Goal: Task Accomplishment & Management: Use online tool/utility

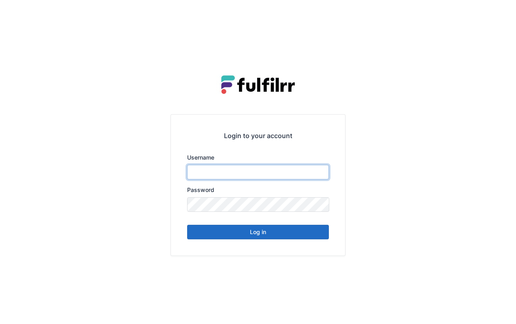
type input "******"
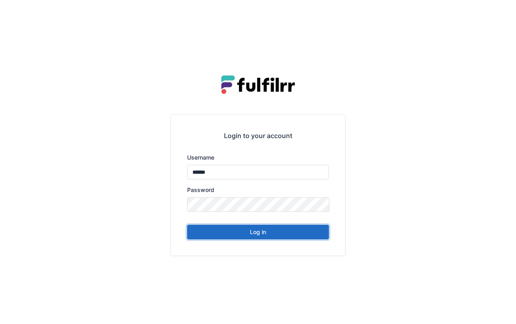
click at [269, 236] on button "Log in" at bounding box center [258, 232] width 142 height 15
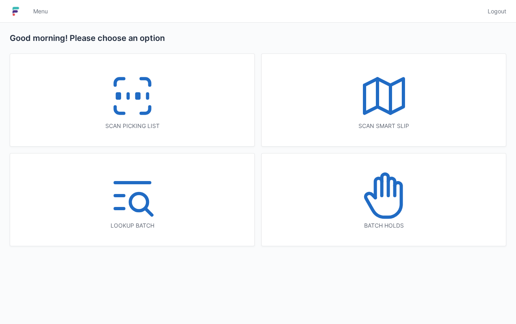
click at [134, 98] on icon at bounding box center [132, 96] width 52 height 52
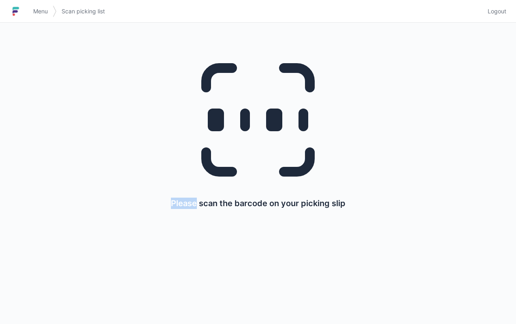
click at [47, 14] on span "Menu" at bounding box center [40, 11] width 15 height 8
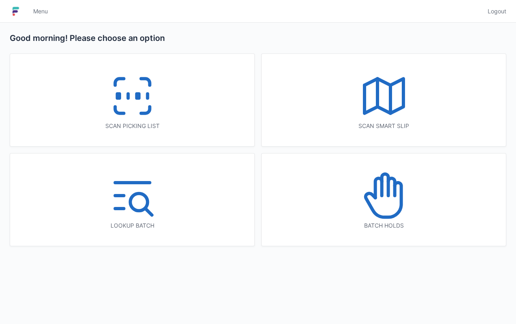
click at [390, 117] on icon at bounding box center [384, 96] width 52 height 52
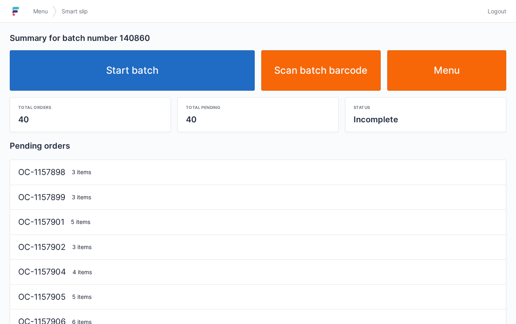
click at [182, 78] on link "Start batch" at bounding box center [132, 70] width 245 height 40
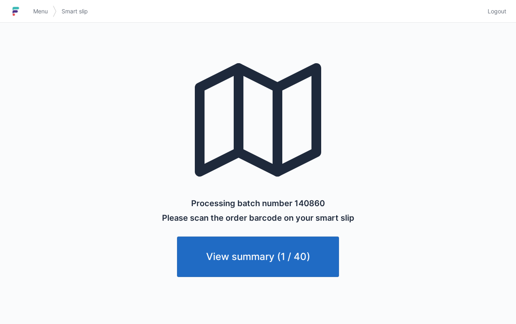
click at [43, 9] on span "Menu" at bounding box center [40, 11] width 15 height 8
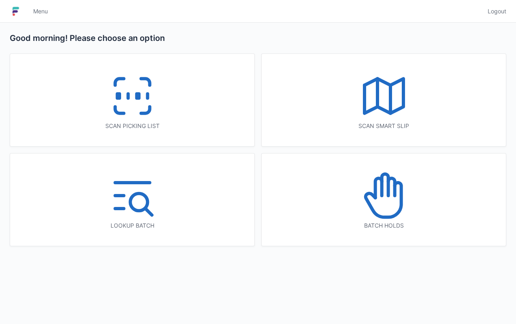
click at [122, 103] on icon at bounding box center [132, 96] width 52 height 52
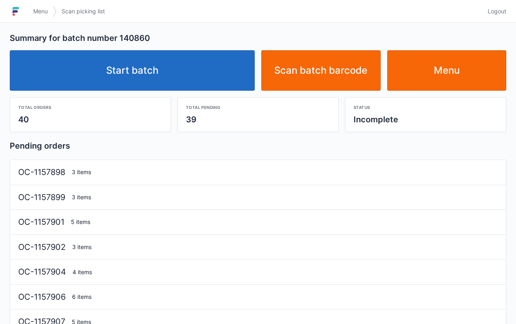
click at [157, 78] on link "Start batch" at bounding box center [132, 70] width 245 height 40
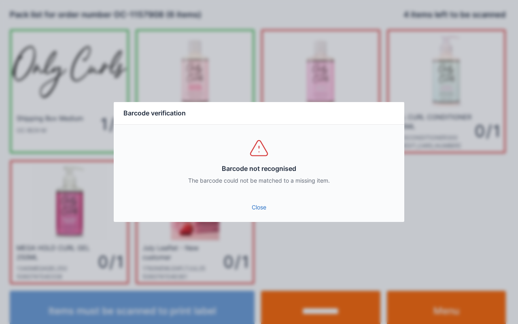
click at [277, 212] on link "Close" at bounding box center [259, 207] width 278 height 15
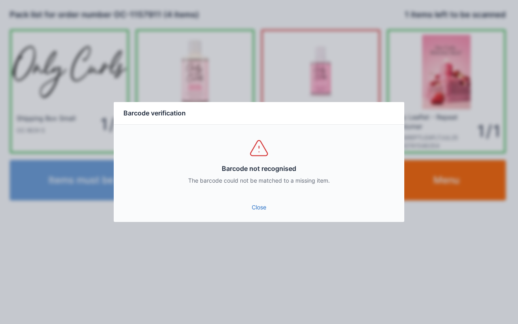
click at [269, 201] on link "Close" at bounding box center [259, 207] width 278 height 15
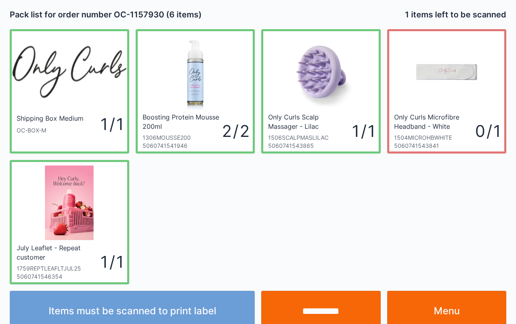
click at [312, 302] on input "**********" at bounding box center [320, 311] width 119 height 40
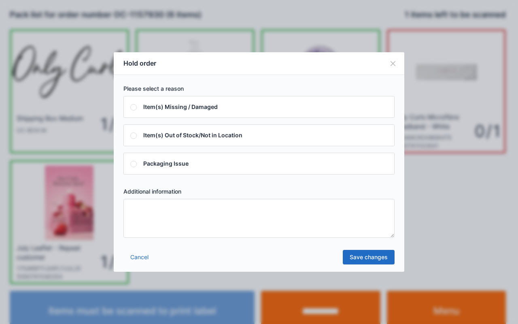
click at [177, 221] on textarea at bounding box center [259, 218] width 271 height 39
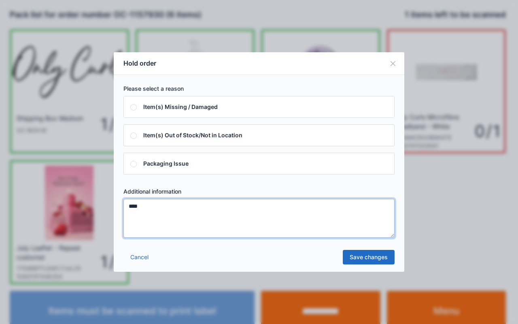
type textarea "****"
click at [367, 256] on link "Save changes" at bounding box center [369, 257] width 52 height 15
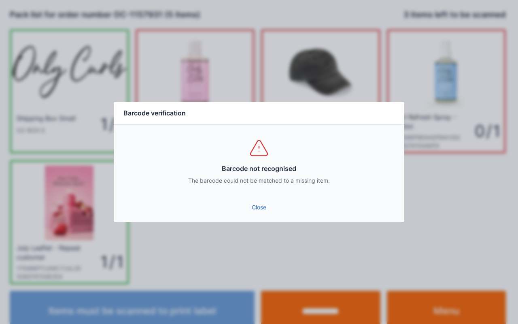
click at [260, 219] on div "Close" at bounding box center [259, 210] width 291 height 24
click at [264, 212] on link "Close" at bounding box center [259, 207] width 278 height 15
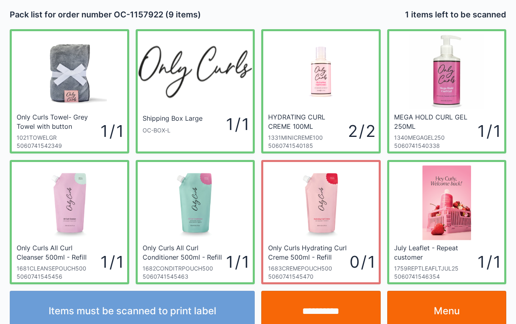
click at [314, 316] on input "**********" at bounding box center [320, 311] width 119 height 40
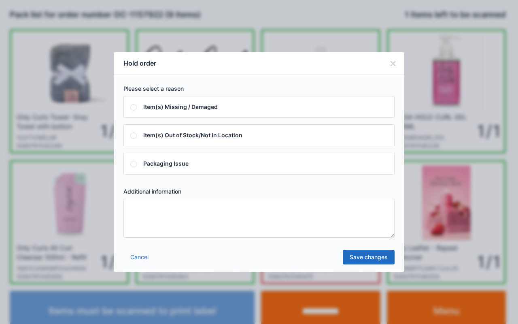
click at [198, 224] on textarea at bounding box center [259, 218] width 271 height 39
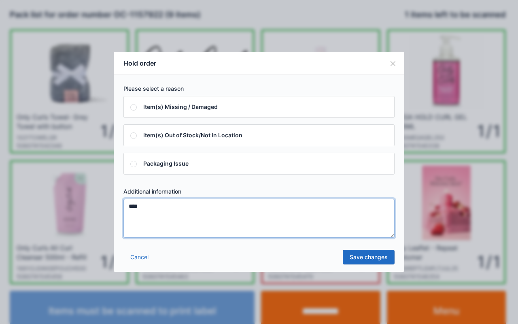
type textarea "****"
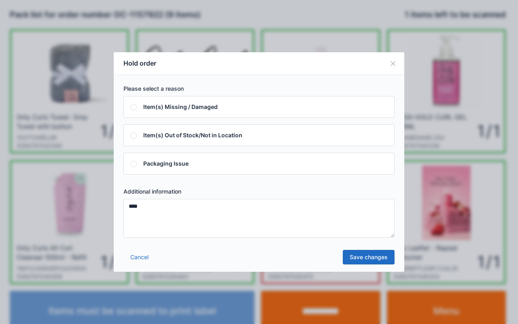
click at [376, 256] on link "Save changes" at bounding box center [369, 257] width 52 height 15
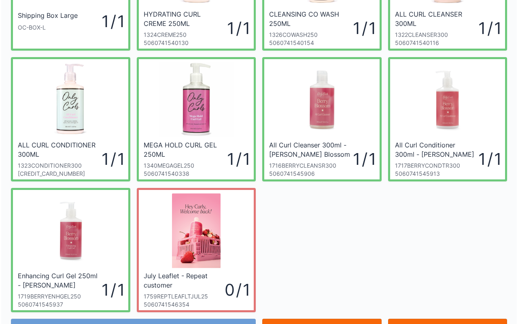
scroll to position [145, 0]
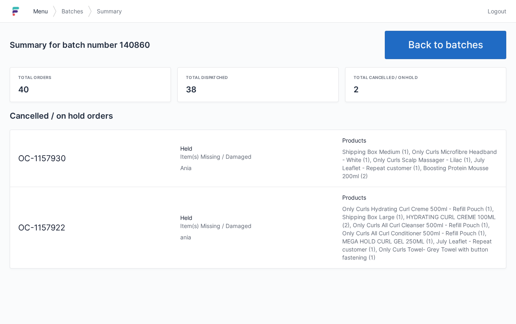
click at [37, 12] on span "Menu" at bounding box center [40, 11] width 15 height 8
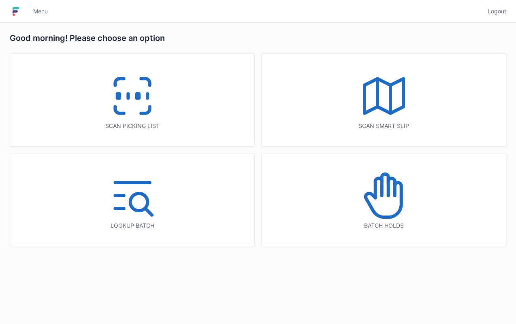
click at [141, 87] on icon at bounding box center [132, 96] width 52 height 52
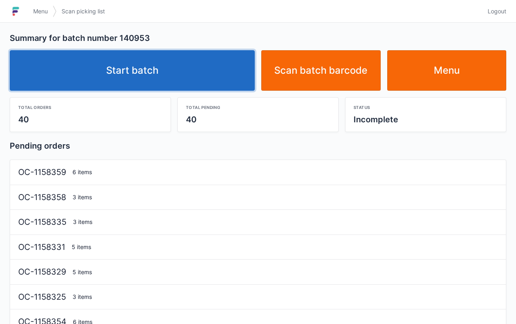
click at [151, 70] on link "Start batch" at bounding box center [132, 70] width 245 height 40
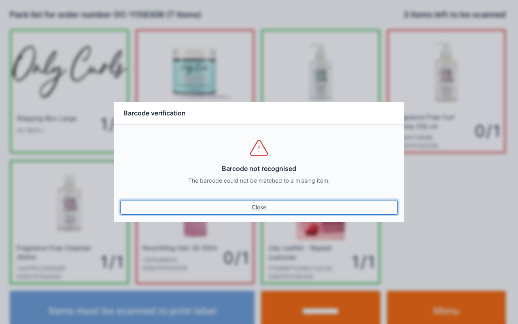
click at [256, 203] on link "Close" at bounding box center [259, 207] width 278 height 15
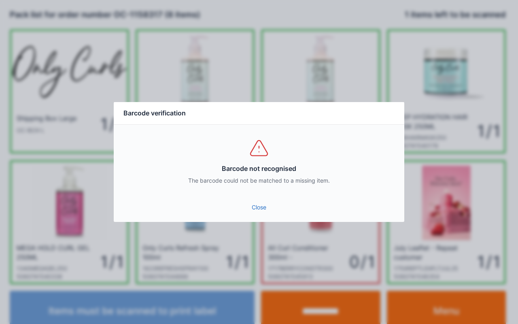
click at [260, 208] on link "Close" at bounding box center [259, 207] width 278 height 15
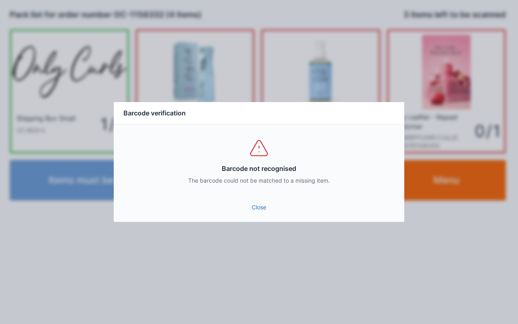
click at [274, 232] on div "Barcode verification Barcode not recognised The barcode could not be matched to…" at bounding box center [259, 162] width 518 height 324
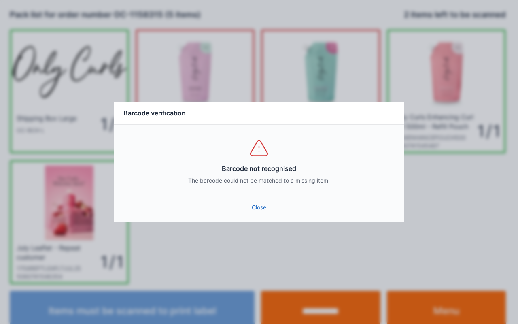
click at [263, 214] on link "Close" at bounding box center [259, 207] width 278 height 15
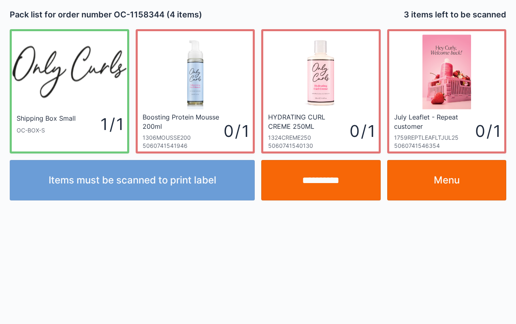
click at [469, 178] on link "Menu" at bounding box center [446, 180] width 119 height 40
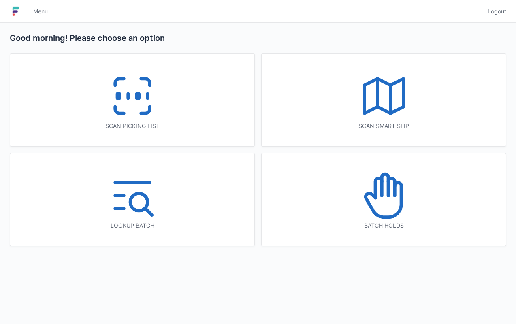
click at [126, 102] on icon at bounding box center [132, 96] width 52 height 52
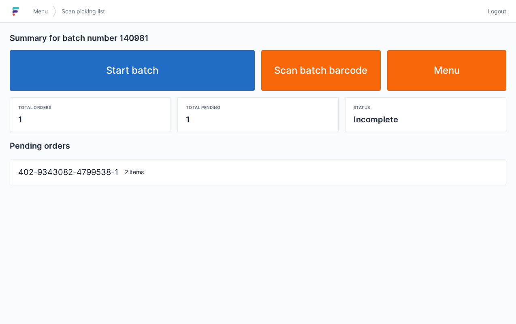
click at [203, 69] on link "Start batch" at bounding box center [132, 70] width 245 height 40
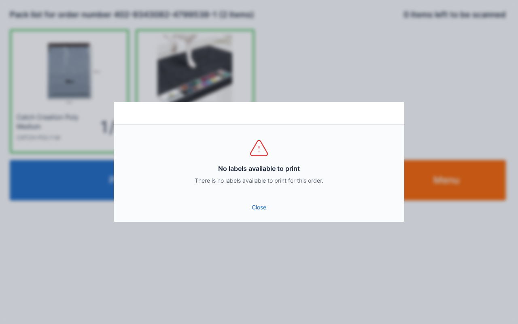
click at [263, 204] on link "Close" at bounding box center [259, 207] width 278 height 15
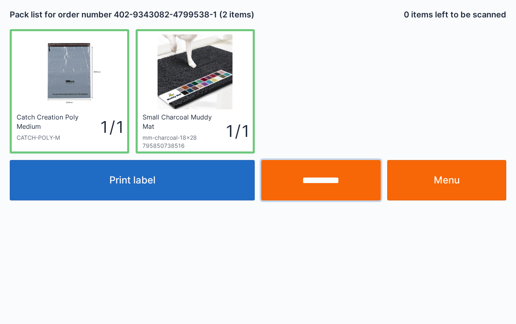
click at [343, 189] on input "**********" at bounding box center [320, 180] width 119 height 40
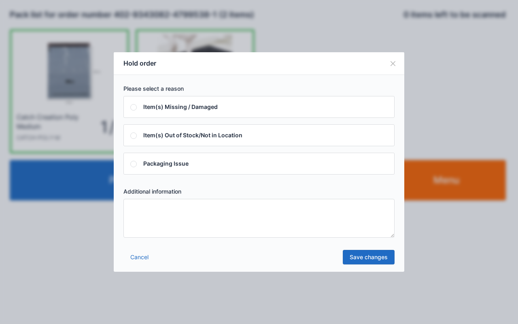
click at [189, 222] on textarea at bounding box center [259, 218] width 271 height 39
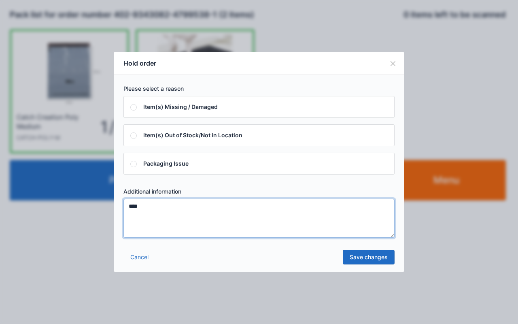
type textarea "****"
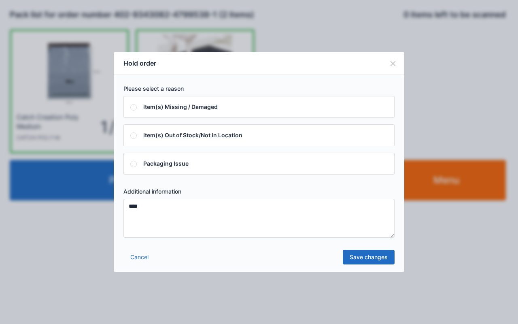
click at [373, 257] on link "Save changes" at bounding box center [369, 257] width 52 height 15
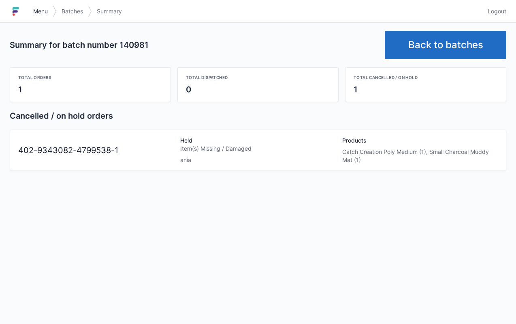
click at [40, 11] on span "Menu" at bounding box center [40, 11] width 15 height 8
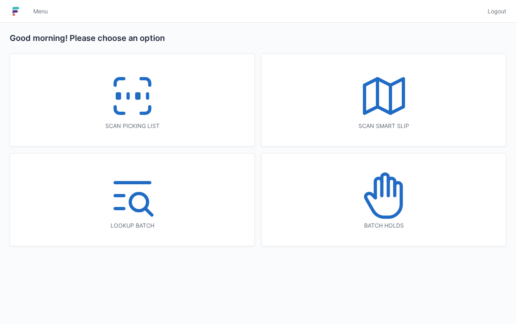
click at [130, 120] on icon at bounding box center [132, 96] width 52 height 52
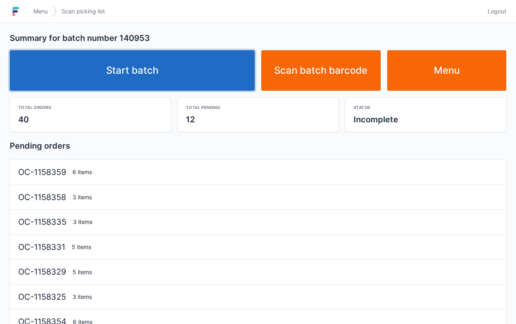
click at [177, 81] on link "Start batch" at bounding box center [132, 70] width 245 height 40
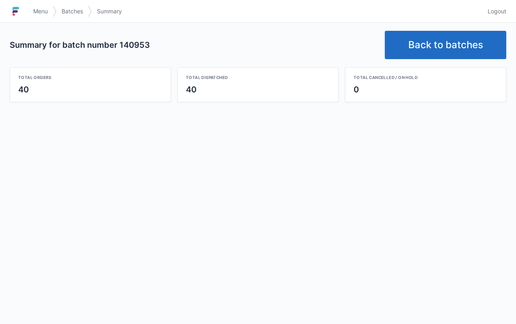
click at [33, 12] on link "Menu" at bounding box center [40, 11] width 24 height 15
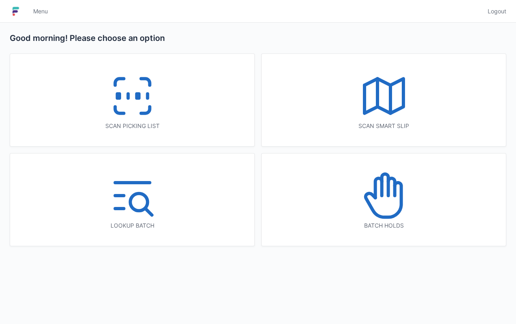
click at [406, 205] on icon at bounding box center [384, 196] width 52 height 52
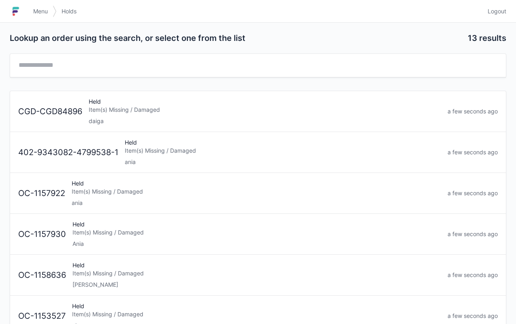
click at [172, 158] on div "ania" at bounding box center [283, 162] width 316 height 8
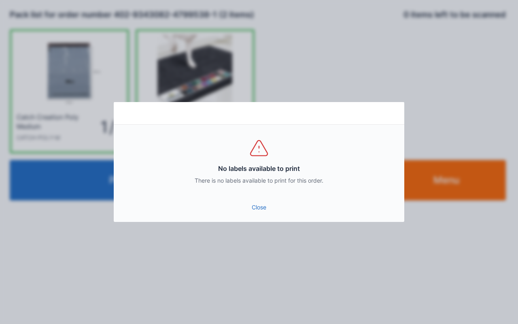
click at [259, 208] on link "Close" at bounding box center [259, 207] width 278 height 15
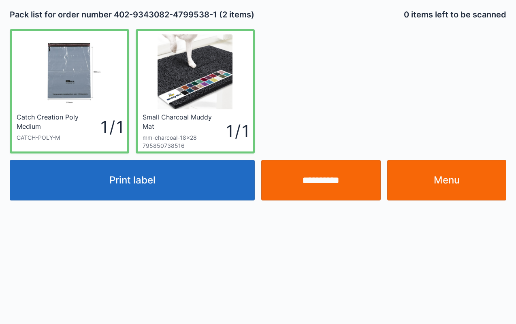
click at [453, 182] on link "Menu" at bounding box center [446, 180] width 119 height 40
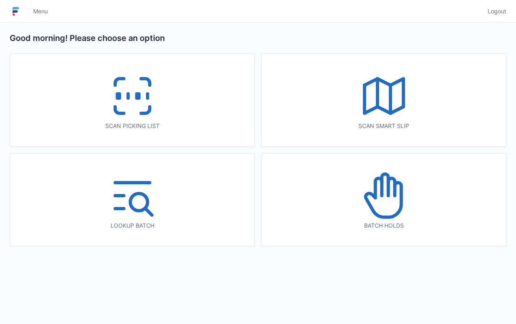
click at [395, 214] on icon at bounding box center [383, 200] width 36 height 34
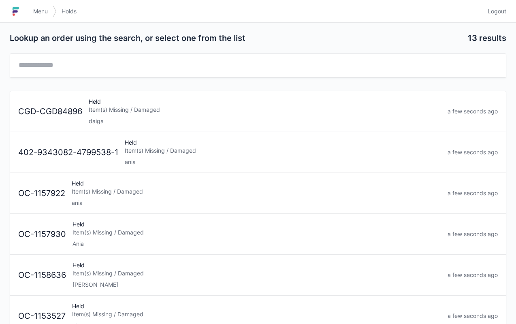
click at [143, 196] on div "Held Item(s) Missing / Damaged ania" at bounding box center [256, 193] width 376 height 28
click at [34, 15] on link "Menu" at bounding box center [40, 11] width 24 height 15
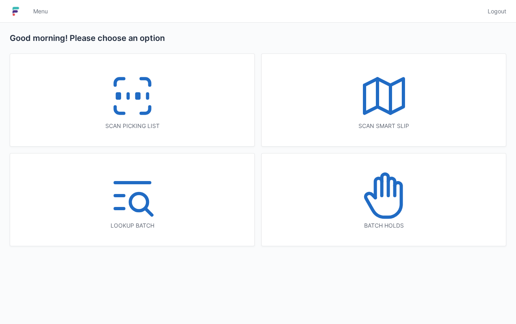
click at [141, 97] on icon at bounding box center [132, 96] width 52 height 52
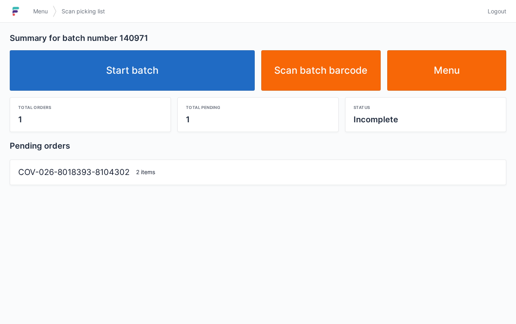
click at [177, 86] on link "Start batch" at bounding box center [132, 70] width 245 height 40
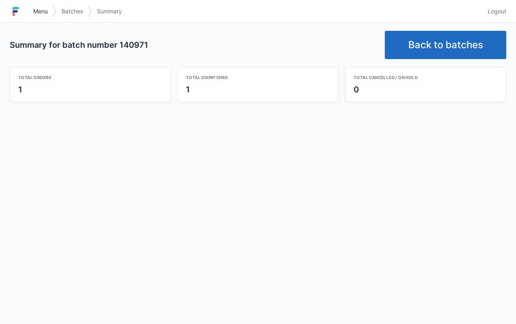
click at [37, 8] on span "Menu" at bounding box center [40, 11] width 15 height 8
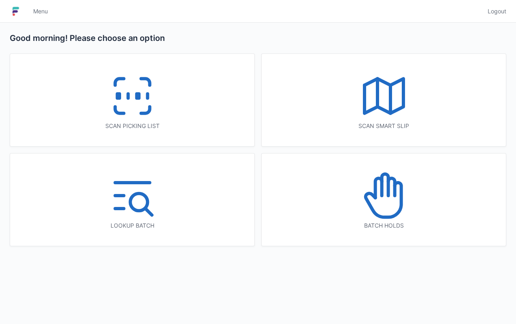
click at [400, 96] on icon at bounding box center [384, 96] width 52 height 52
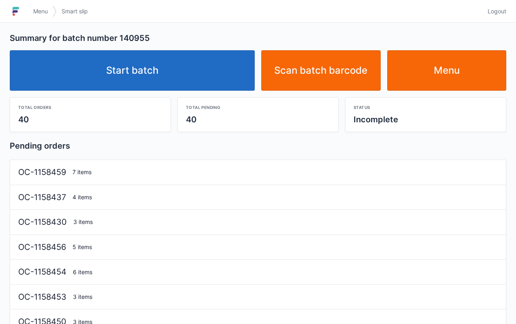
click at [167, 85] on link "Start batch" at bounding box center [132, 70] width 245 height 40
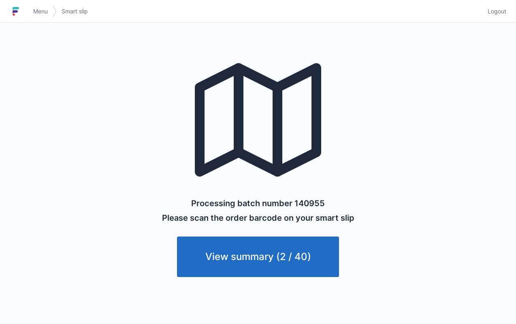
click at [31, 10] on link "Menu" at bounding box center [40, 11] width 24 height 15
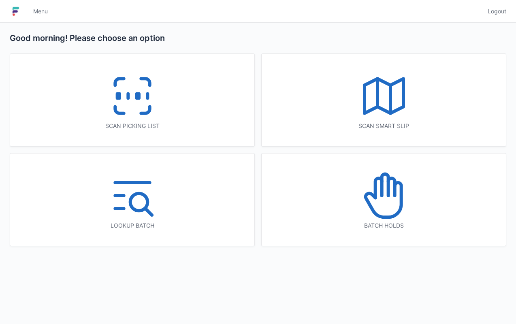
click at [386, 89] on icon at bounding box center [384, 96] width 52 height 52
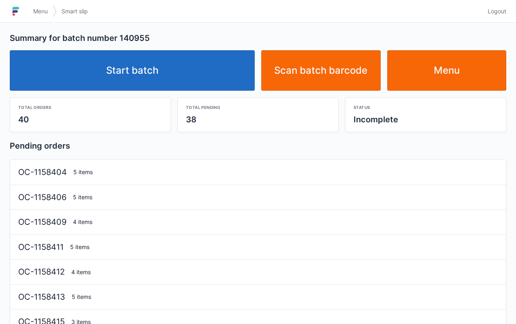
click at [166, 73] on link "Start batch" at bounding box center [132, 70] width 245 height 40
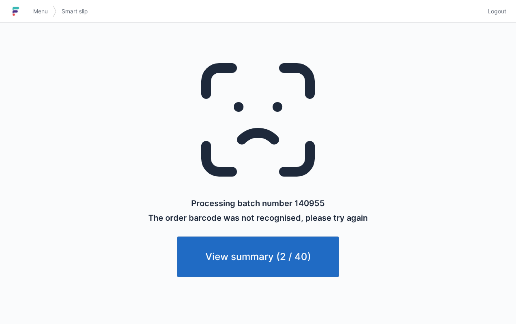
click at [251, 252] on link "View summary (2 / 40)" at bounding box center [258, 256] width 162 height 40
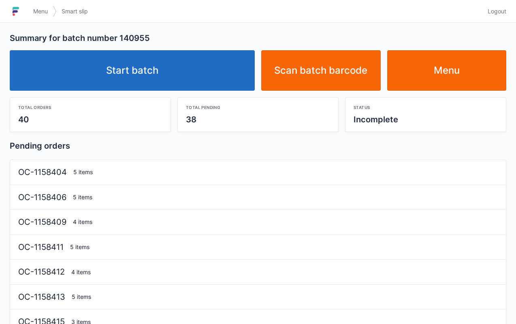
click at [151, 74] on link "Start batch" at bounding box center [132, 70] width 245 height 40
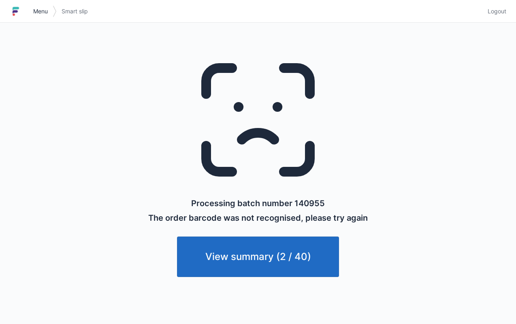
click at [39, 11] on span "Menu" at bounding box center [40, 11] width 15 height 8
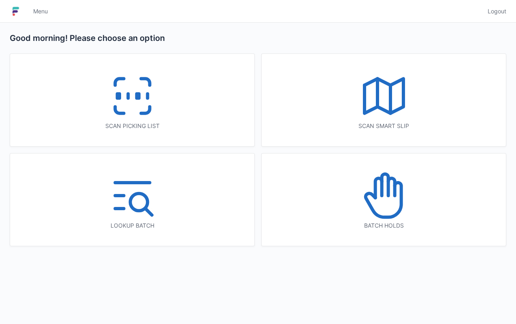
click at [403, 100] on polyline at bounding box center [383, 96] width 39 height 34
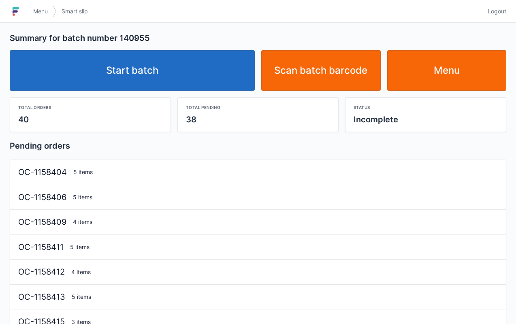
click at [166, 79] on link "Start batch" at bounding box center [132, 70] width 245 height 40
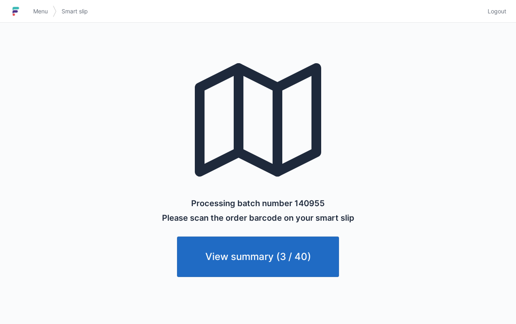
click at [37, 10] on span "Menu" at bounding box center [40, 11] width 15 height 8
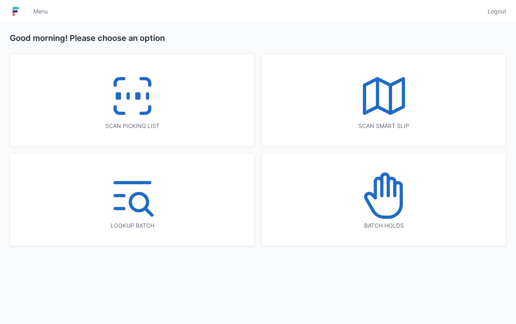
click at [125, 92] on icon at bounding box center [132, 96] width 52 height 52
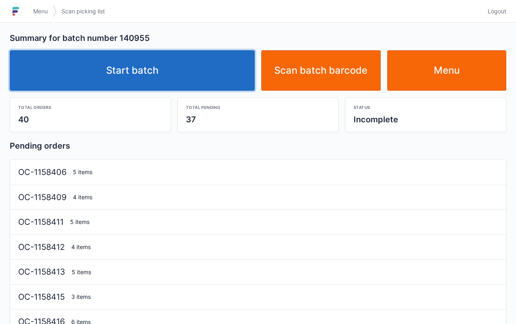
click at [183, 60] on link "Start batch" at bounding box center [132, 70] width 245 height 40
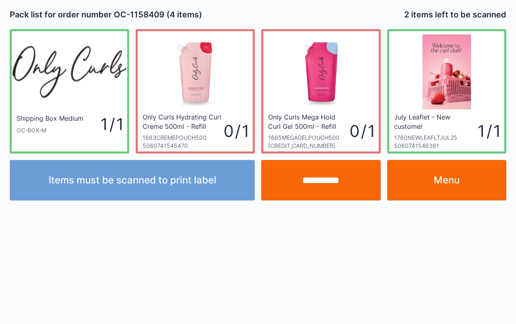
click at [339, 189] on input "**********" at bounding box center [320, 180] width 119 height 40
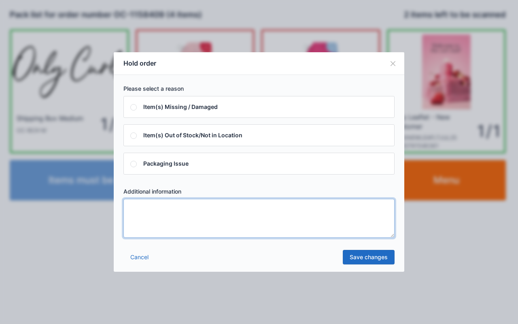
click at [181, 220] on textarea at bounding box center [259, 218] width 271 height 39
type textarea "****"
click at [372, 256] on link "Save changes" at bounding box center [369, 257] width 52 height 15
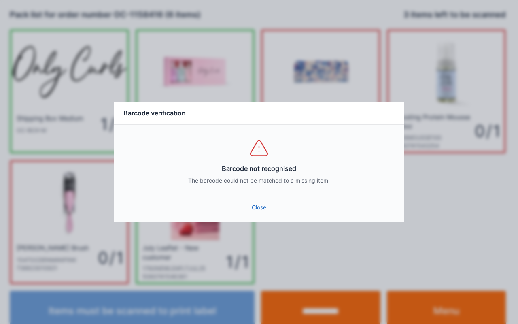
click at [257, 206] on link "Close" at bounding box center [259, 207] width 278 height 15
